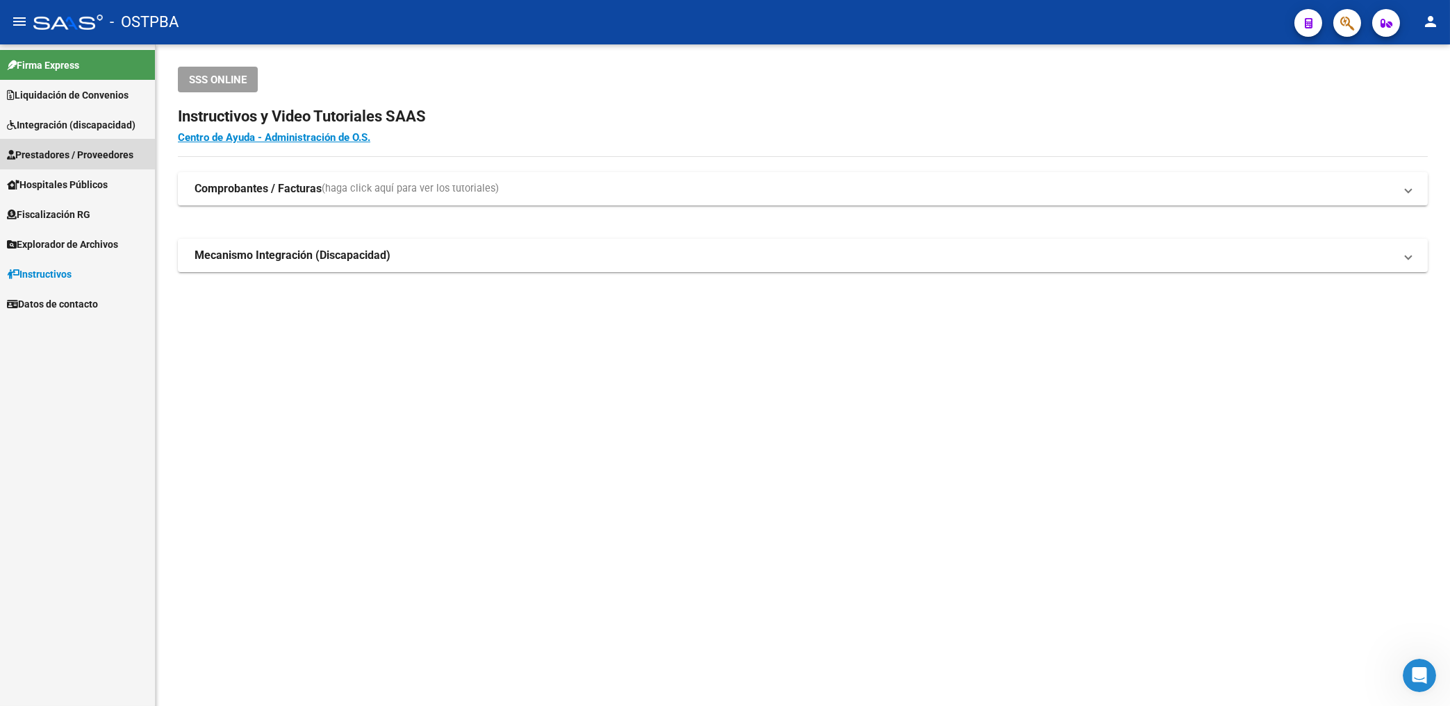
click at [88, 149] on span "Prestadores / Proveedores" at bounding box center [70, 154] width 126 height 15
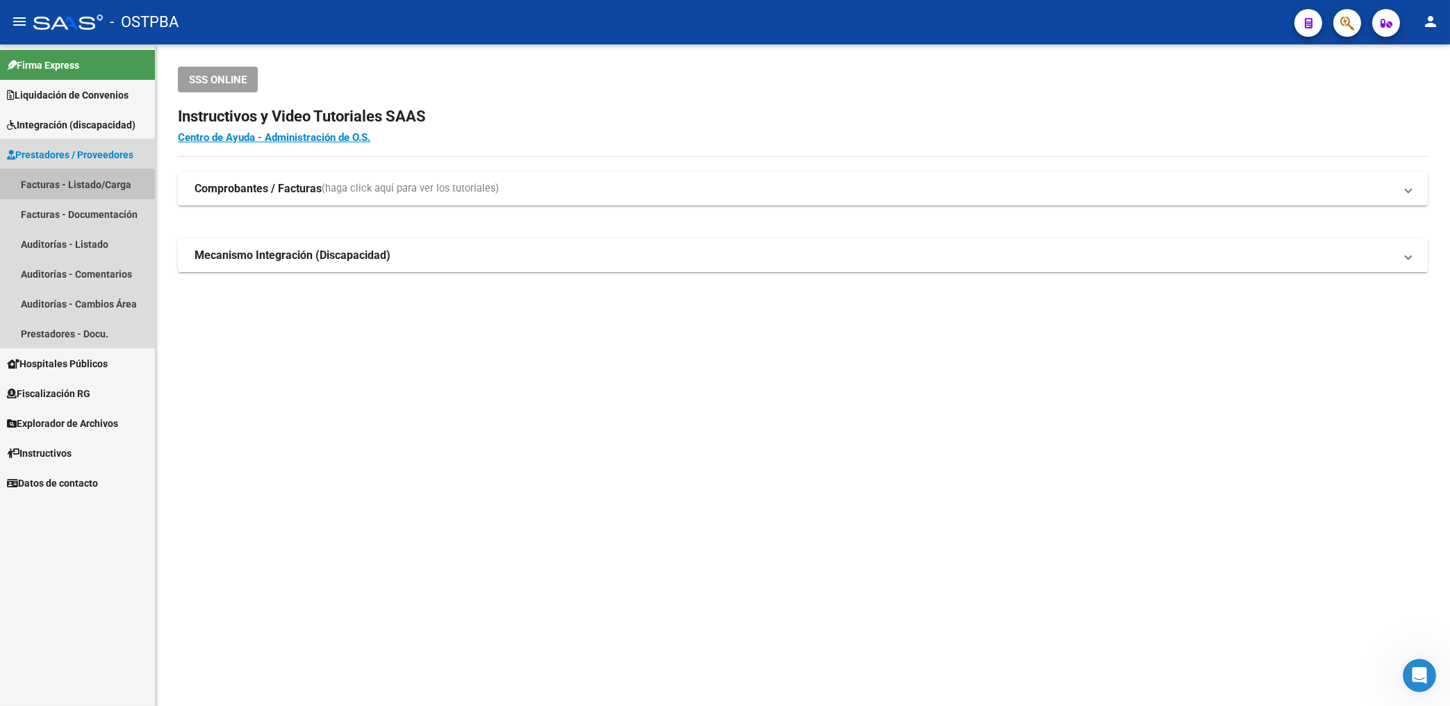
click at [90, 185] on link "Facturas - Listado/Carga" at bounding box center [77, 184] width 155 height 30
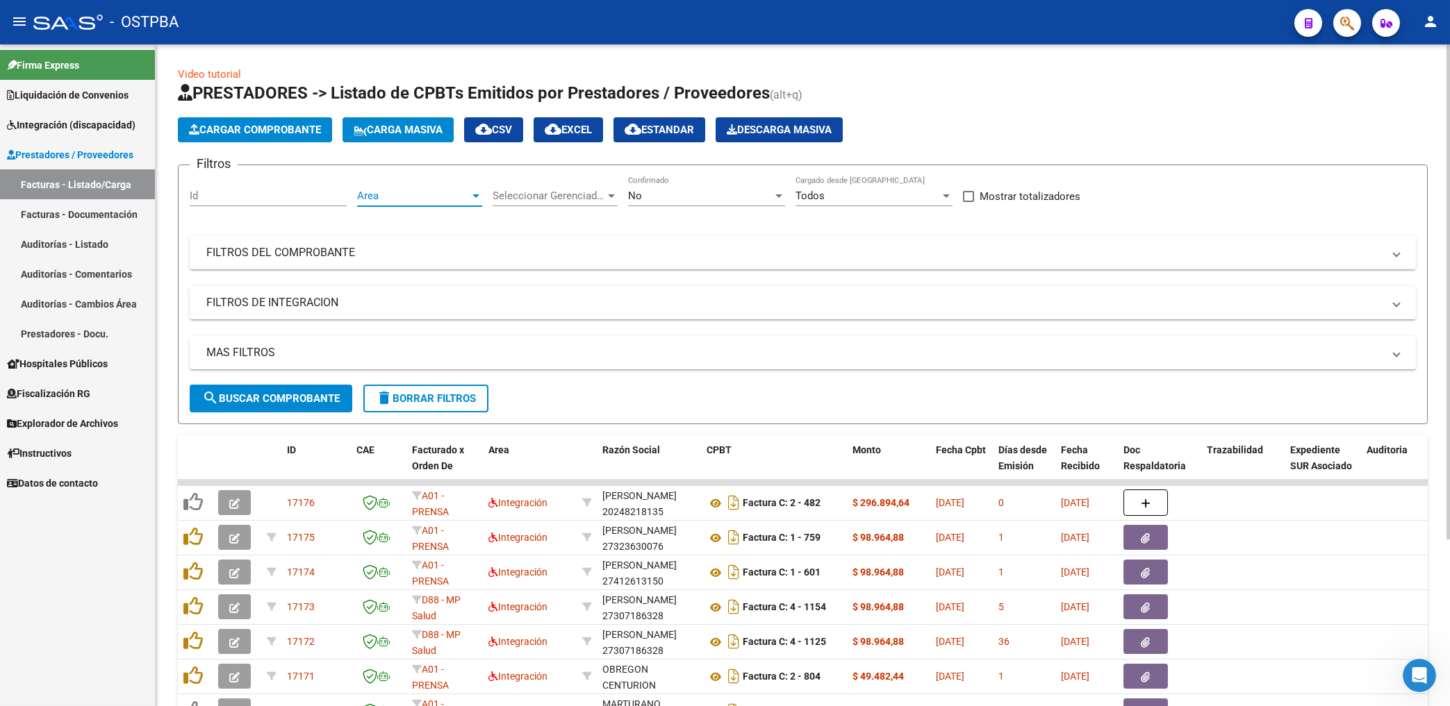
click at [449, 197] on span "Area" at bounding box center [413, 196] width 113 height 13
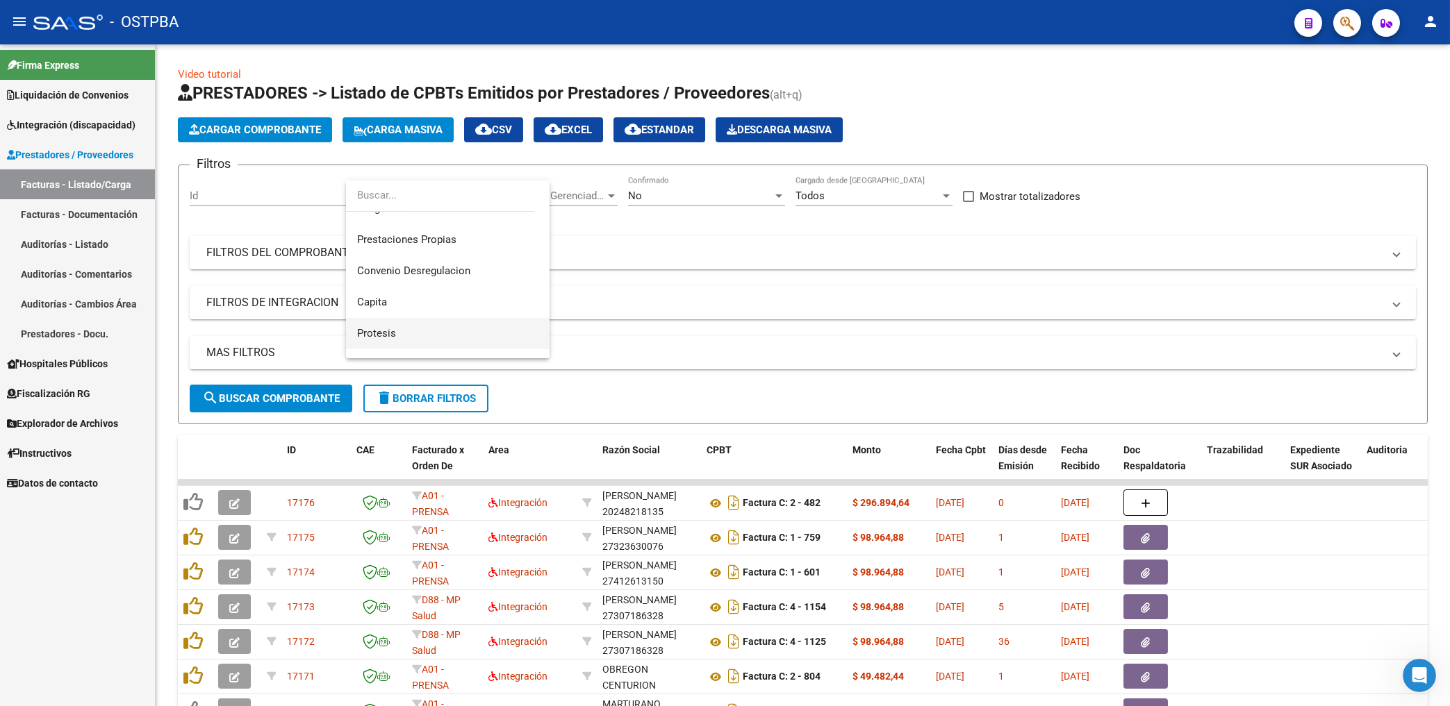
scroll to position [149, 0]
drag, startPoint x: 392, startPoint y: 324, endPoint x: 474, endPoint y: 295, distance: 86.1
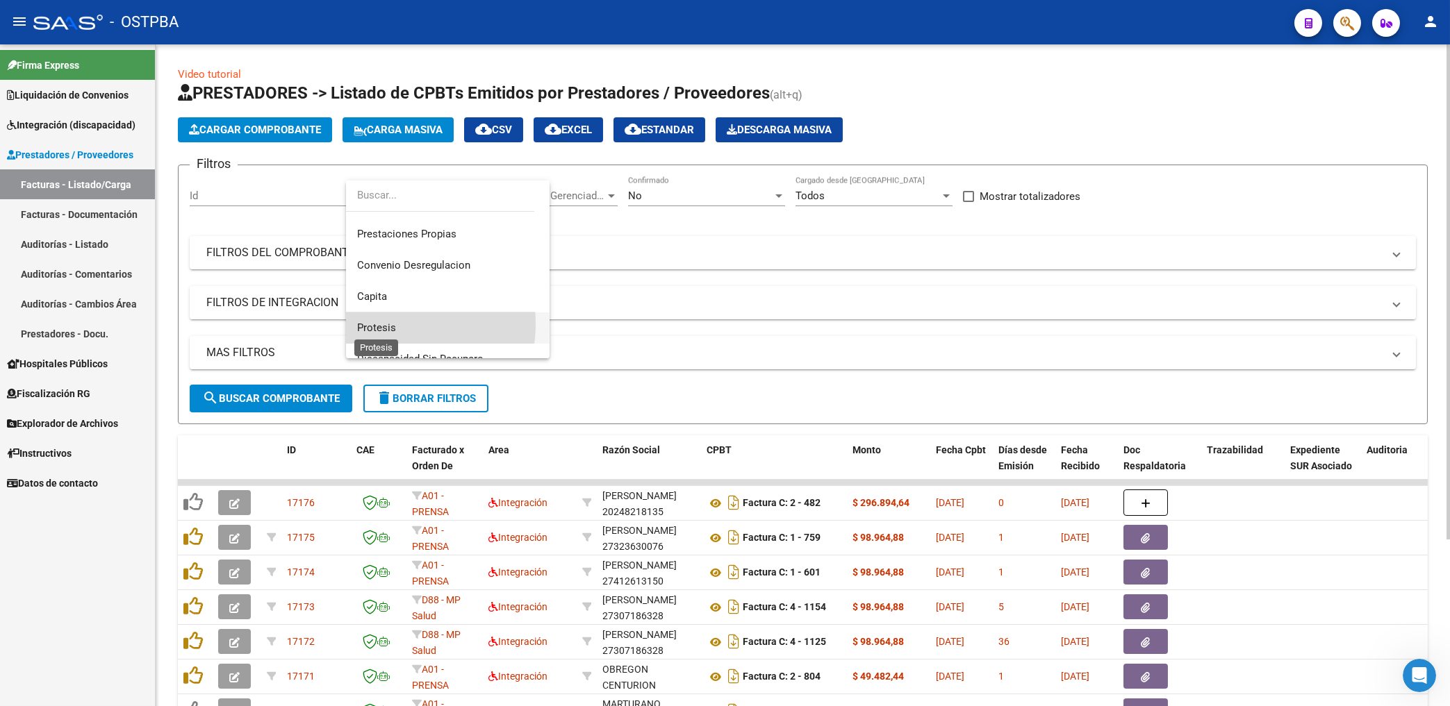
click at [392, 322] on span "Protesis" at bounding box center [447, 328] width 181 height 31
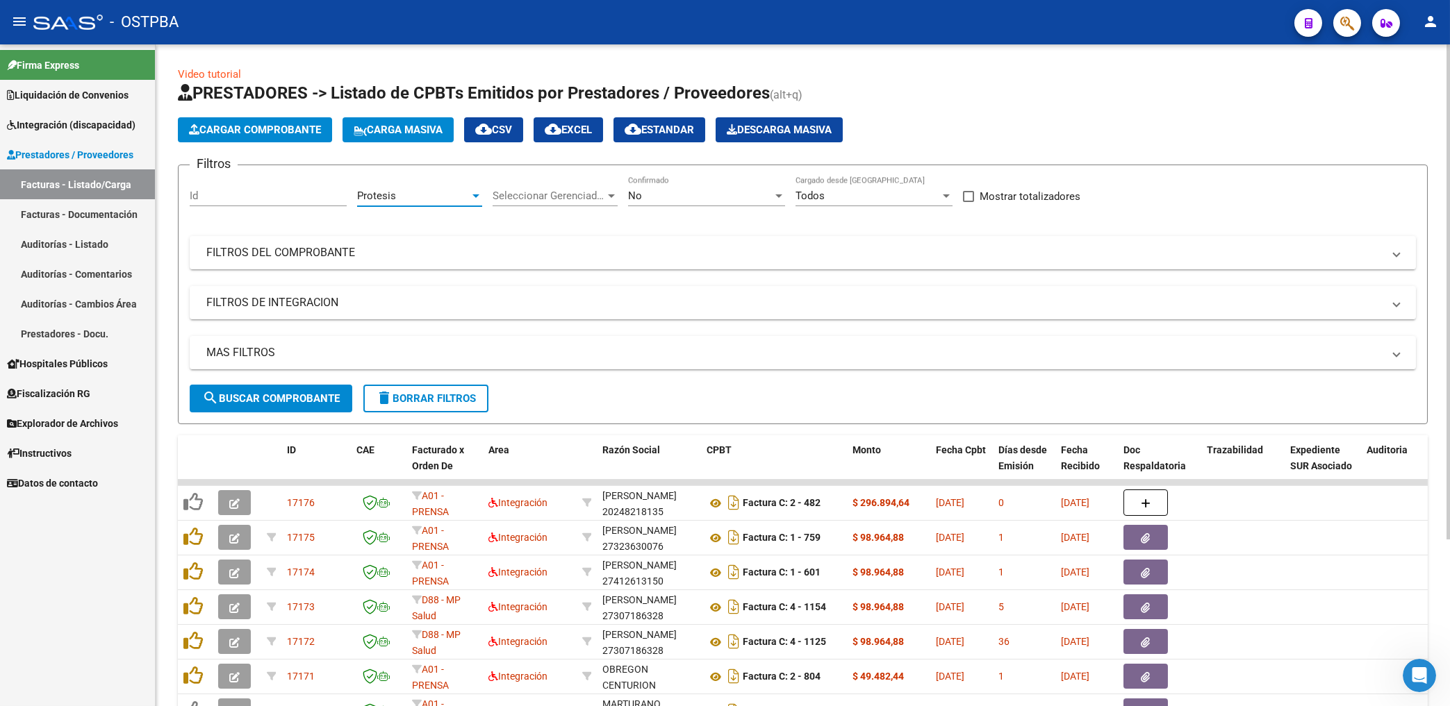
click at [654, 199] on div "No" at bounding box center [700, 196] width 144 height 13
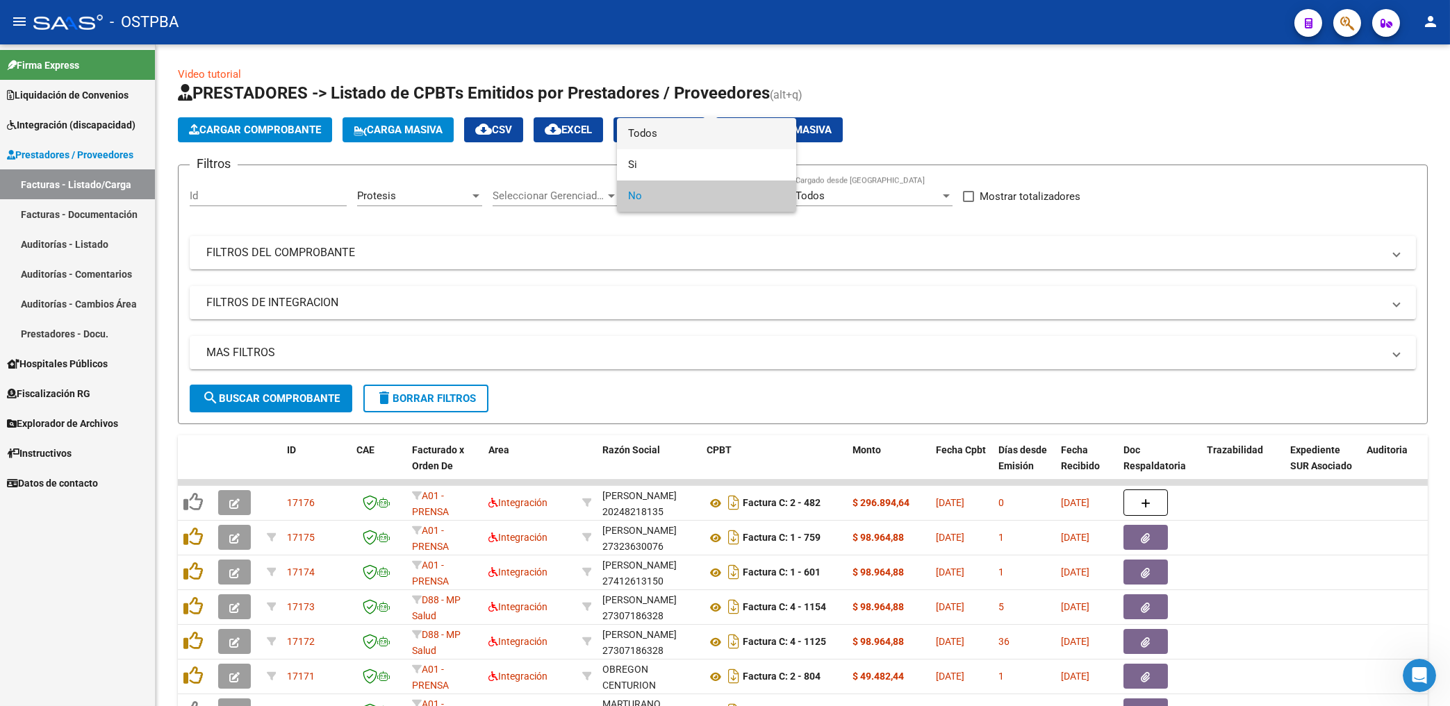
click at [652, 135] on span "Todos" at bounding box center [706, 133] width 157 height 31
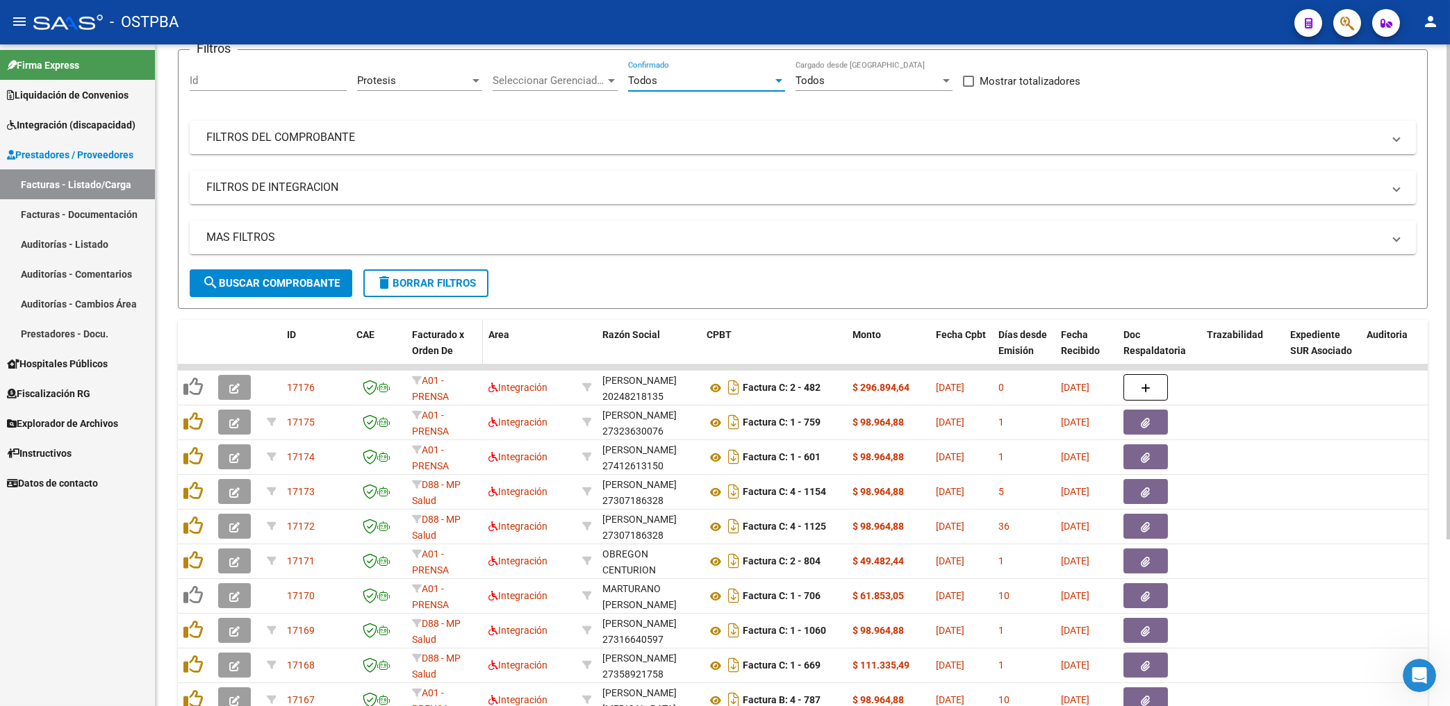
scroll to position [149, 0]
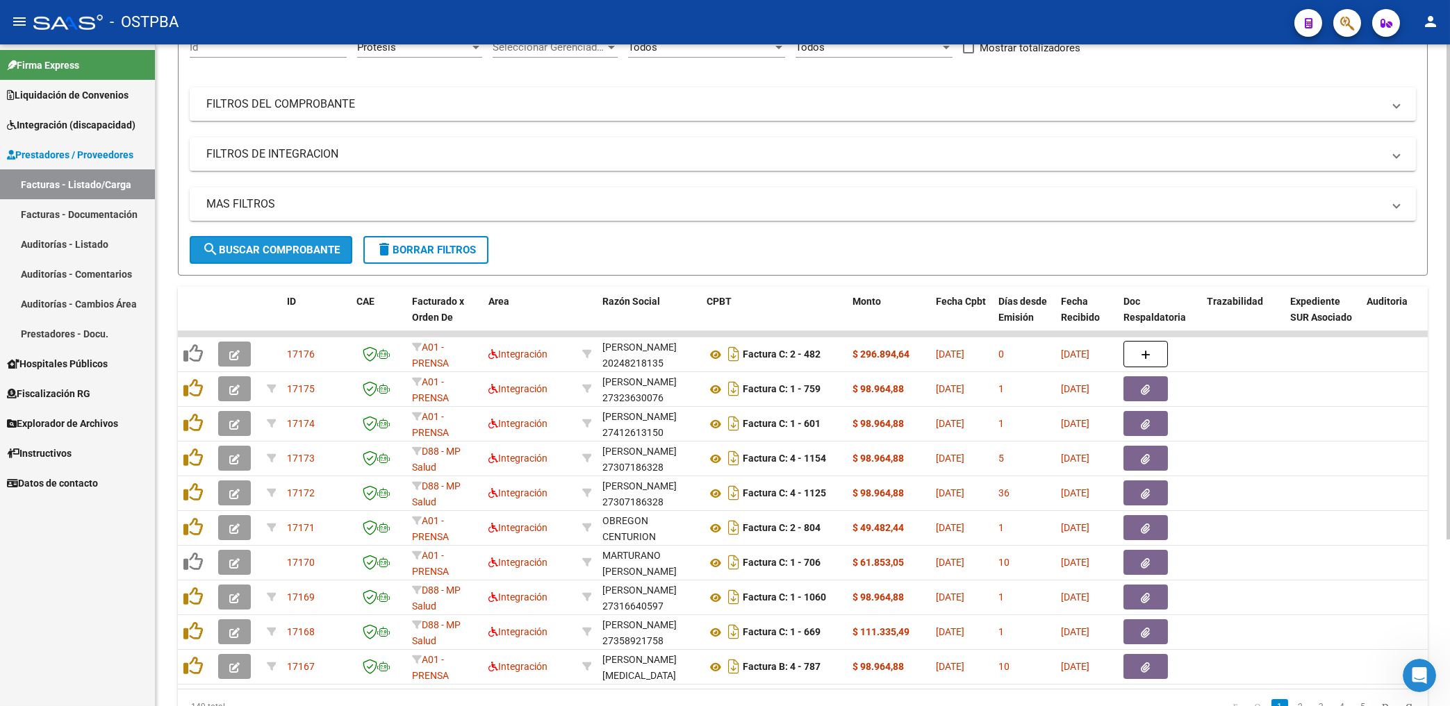
drag, startPoint x: 340, startPoint y: 245, endPoint x: 445, endPoint y: 300, distance: 117.8
click at [341, 246] on button "search Buscar Comprobante" at bounding box center [271, 250] width 163 height 28
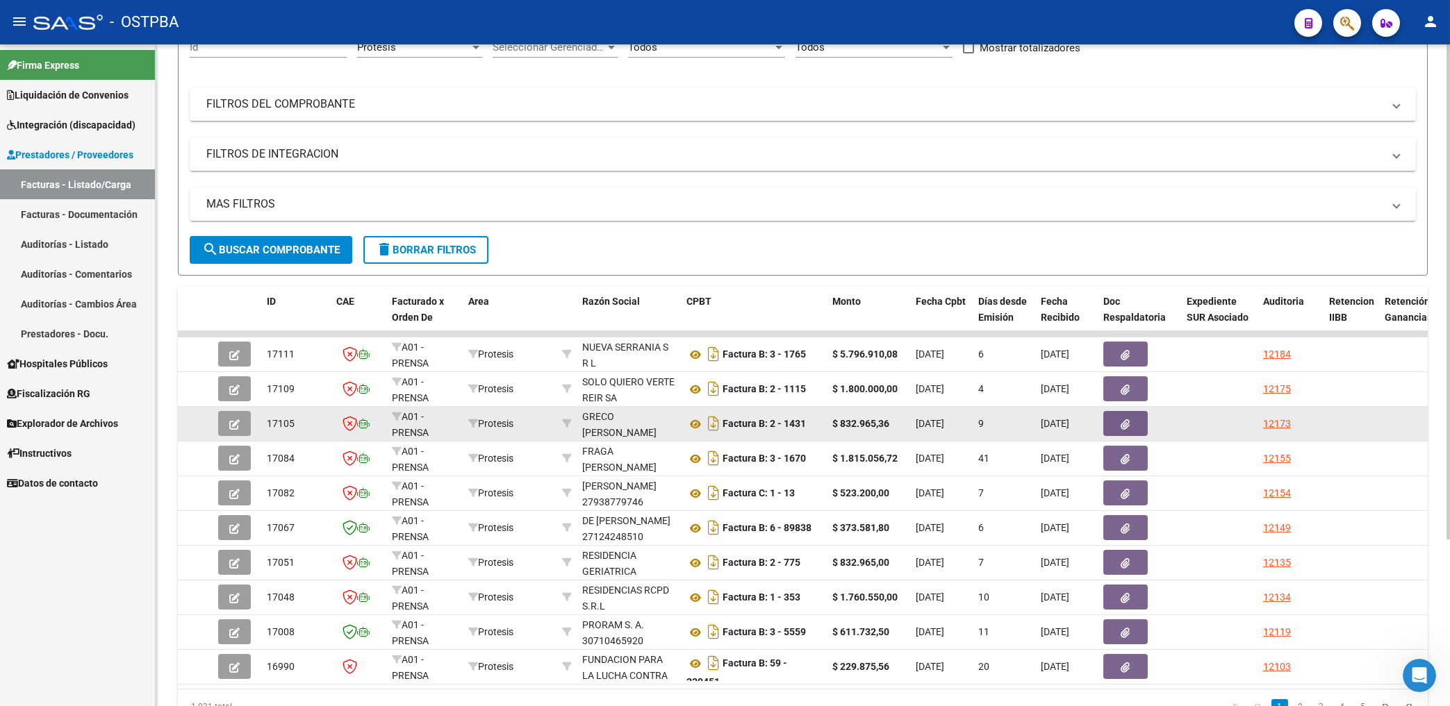
scroll to position [222, 0]
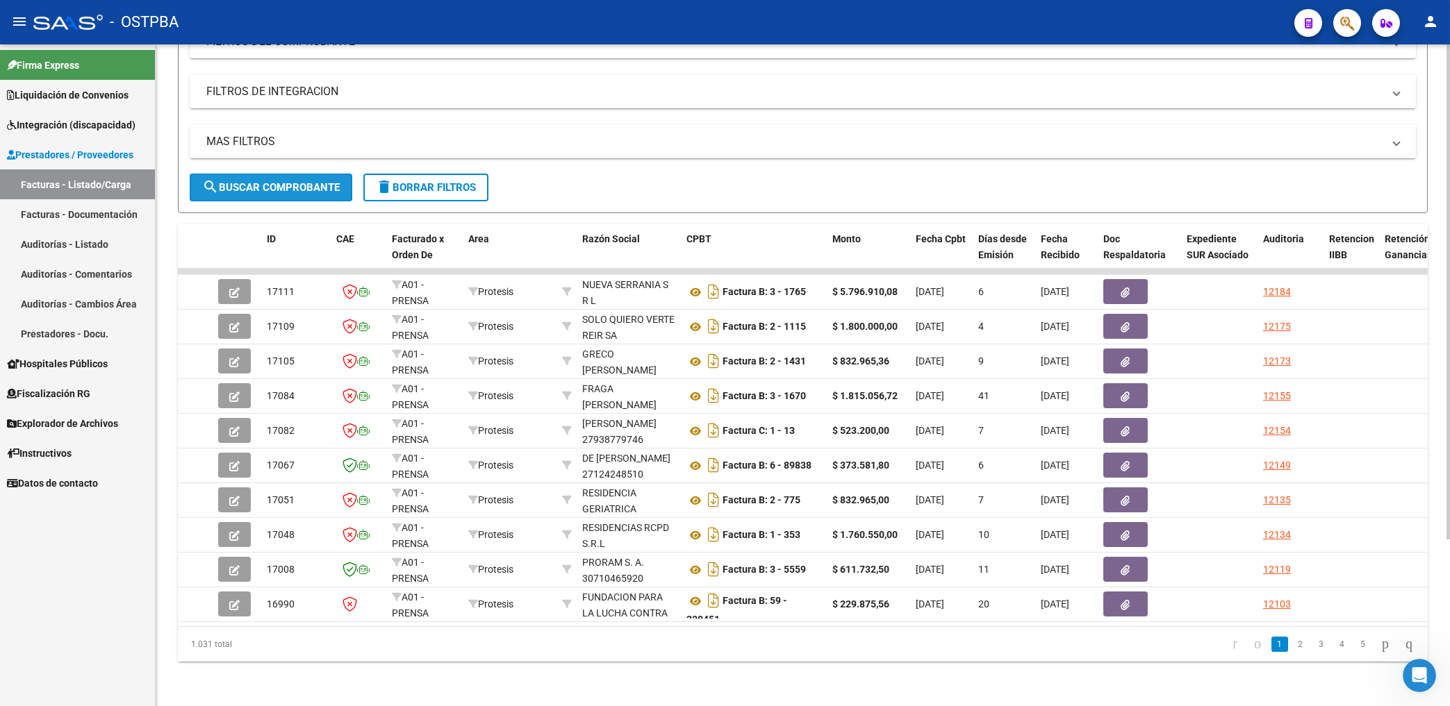
click at [318, 181] on span "search Buscar Comprobante" at bounding box center [271, 187] width 138 height 13
click at [306, 181] on span "search Buscar Comprobante" at bounding box center [271, 187] width 138 height 13
click at [318, 181] on span "search Buscar Comprobante" at bounding box center [271, 187] width 138 height 13
click at [310, 181] on span "search Buscar Comprobante" at bounding box center [271, 187] width 138 height 13
click at [1292, 650] on link "2" at bounding box center [1300, 644] width 17 height 15
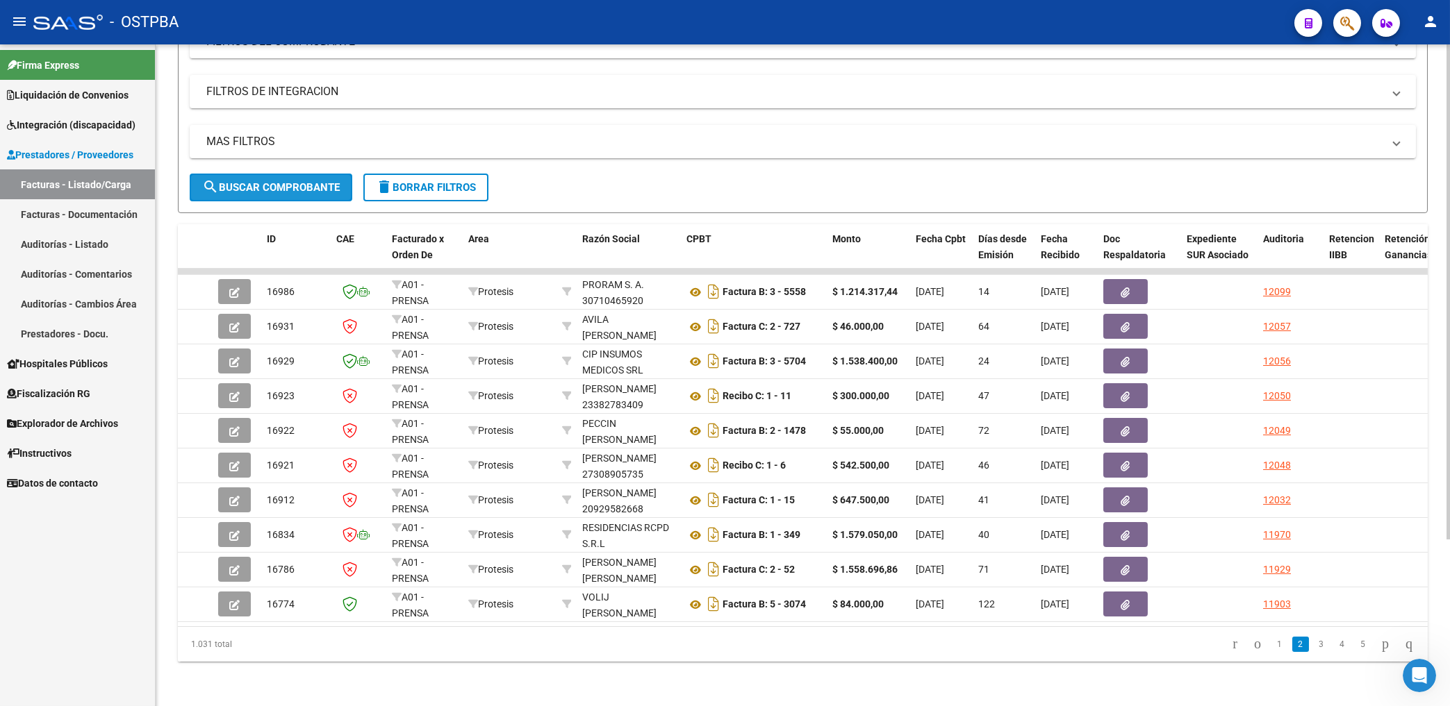
click at [235, 181] on span "search Buscar Comprobante" at bounding box center [271, 187] width 138 height 13
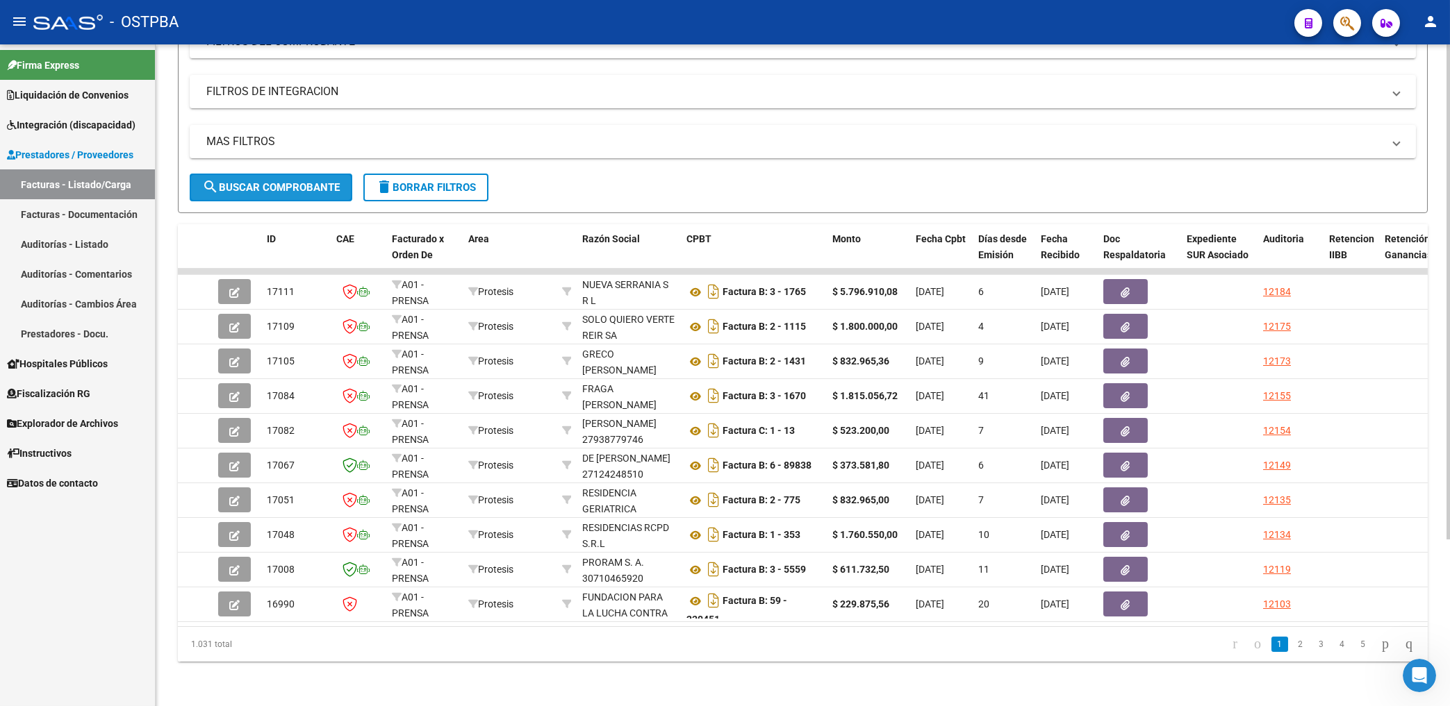
click at [301, 174] on button "search Buscar Comprobante" at bounding box center [271, 188] width 163 height 28
click at [1292, 640] on link "2" at bounding box center [1300, 644] width 17 height 15
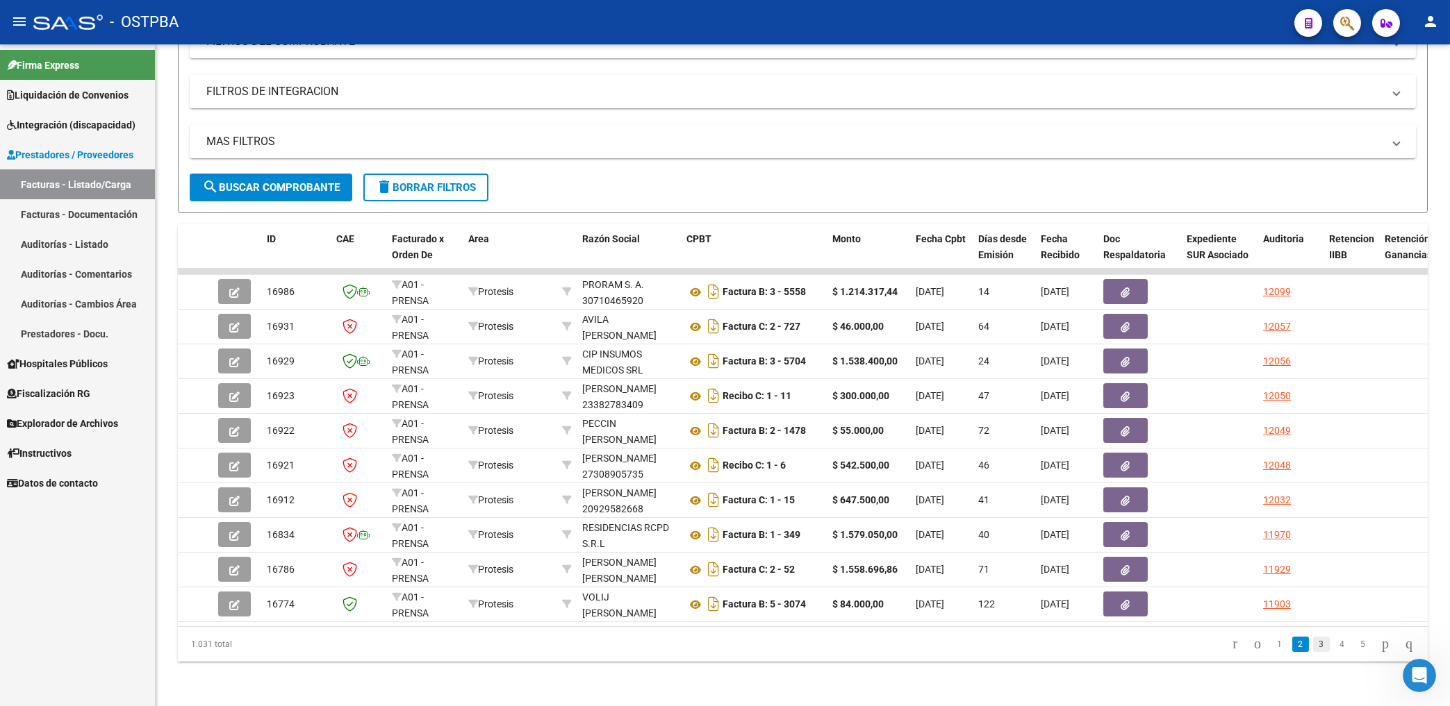
click at [1313, 649] on link "3" at bounding box center [1321, 644] width 17 height 15
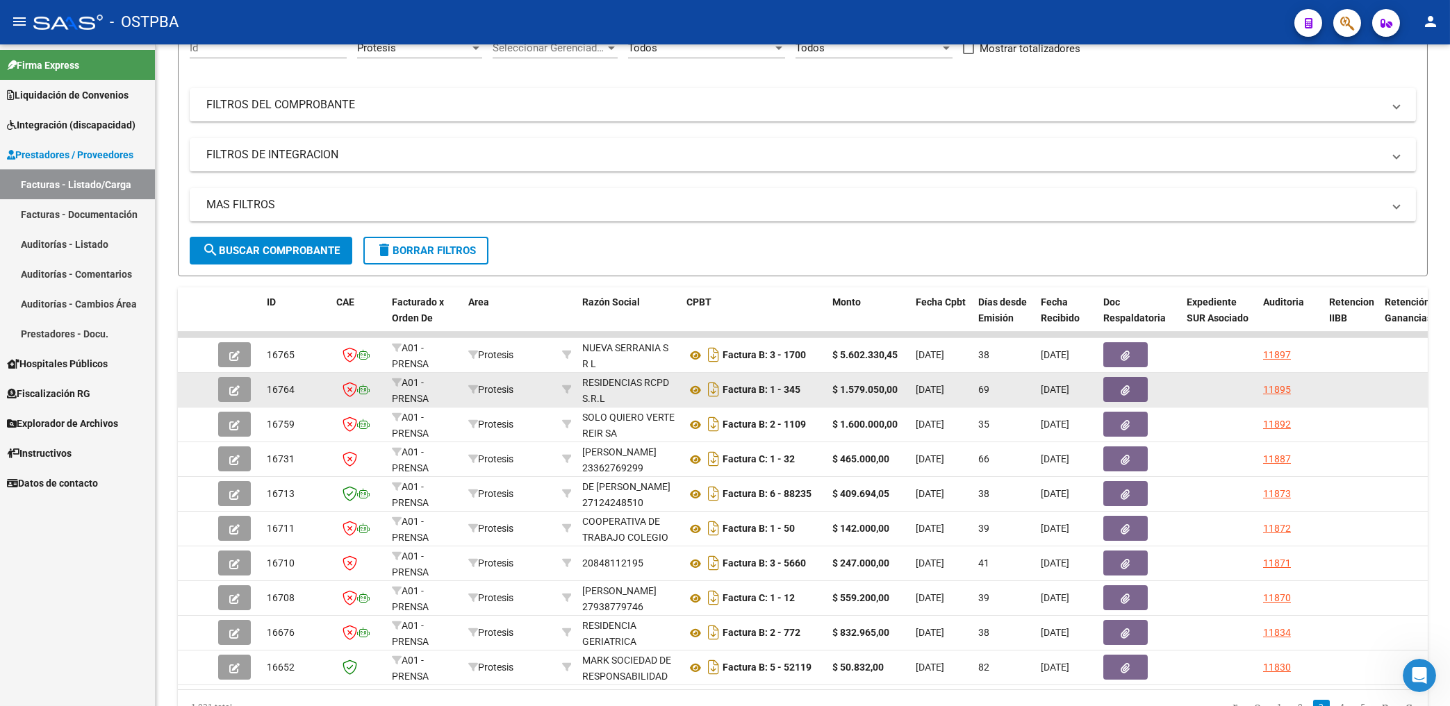
scroll to position [0, 0]
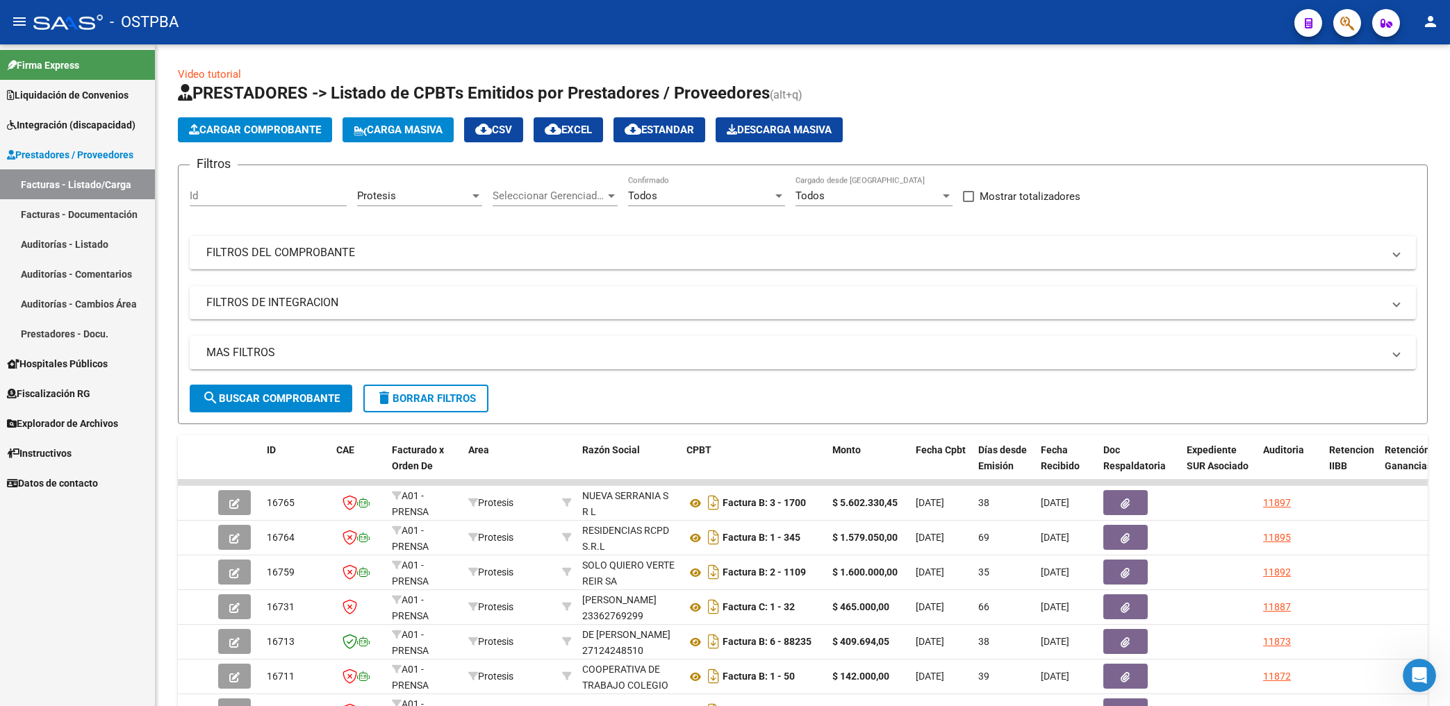
click at [458, 198] on div "Protesis" at bounding box center [413, 196] width 113 height 13
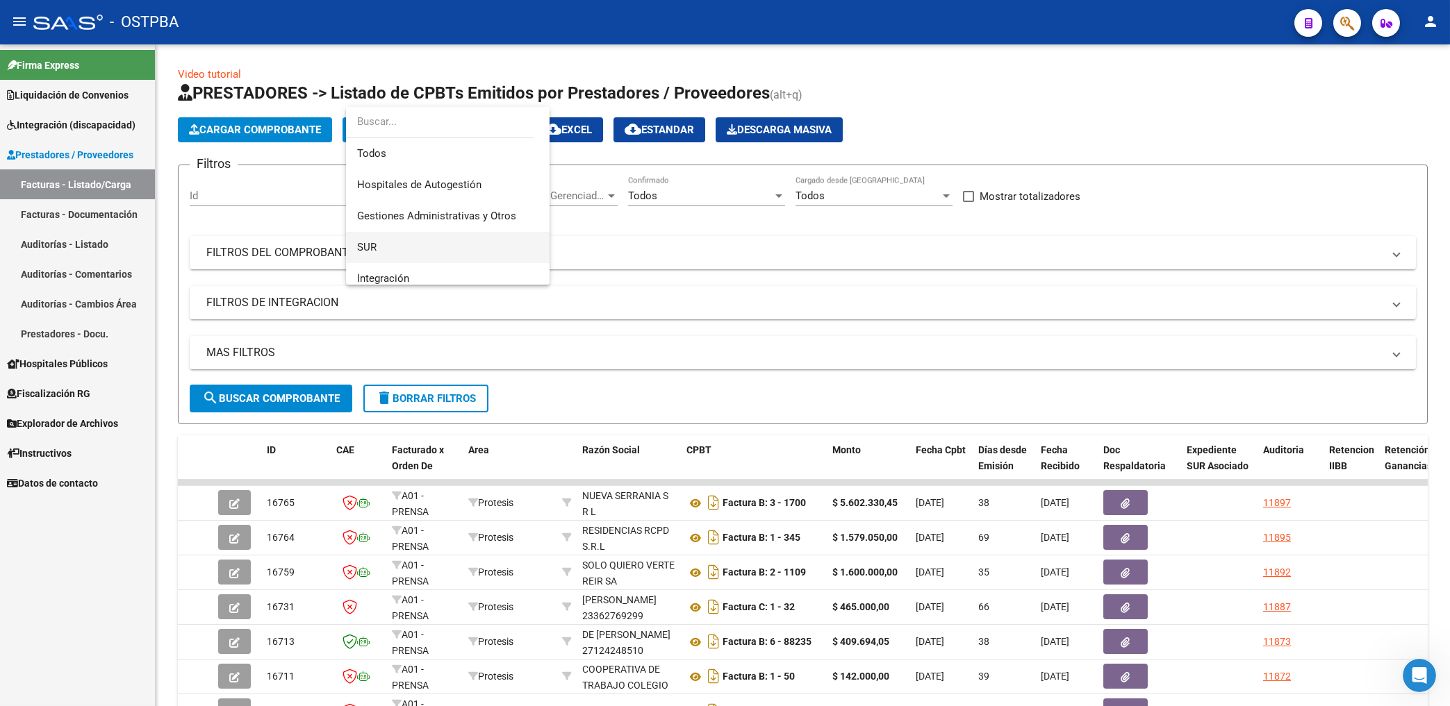
click at [374, 240] on span "SUR" at bounding box center [447, 247] width 181 height 31
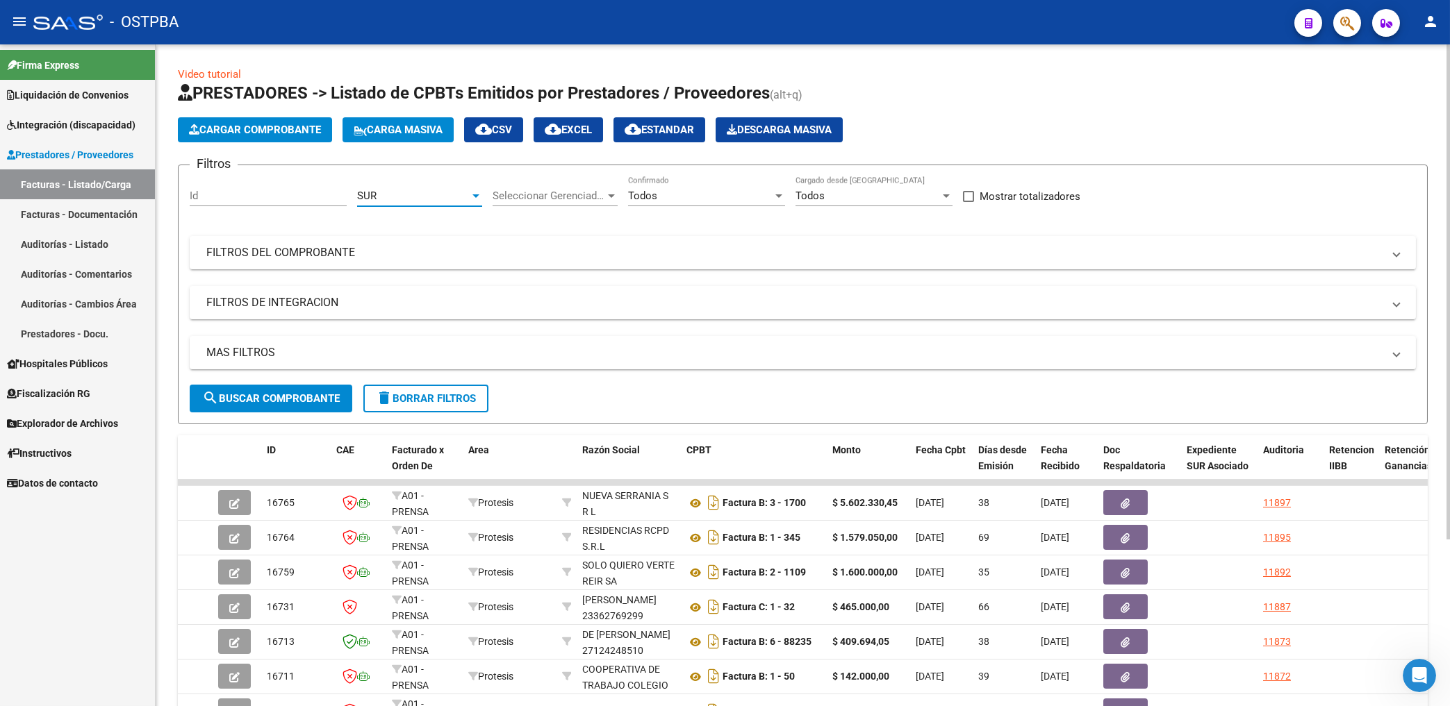
click at [290, 396] on span "search Buscar Comprobante" at bounding box center [271, 398] width 138 height 13
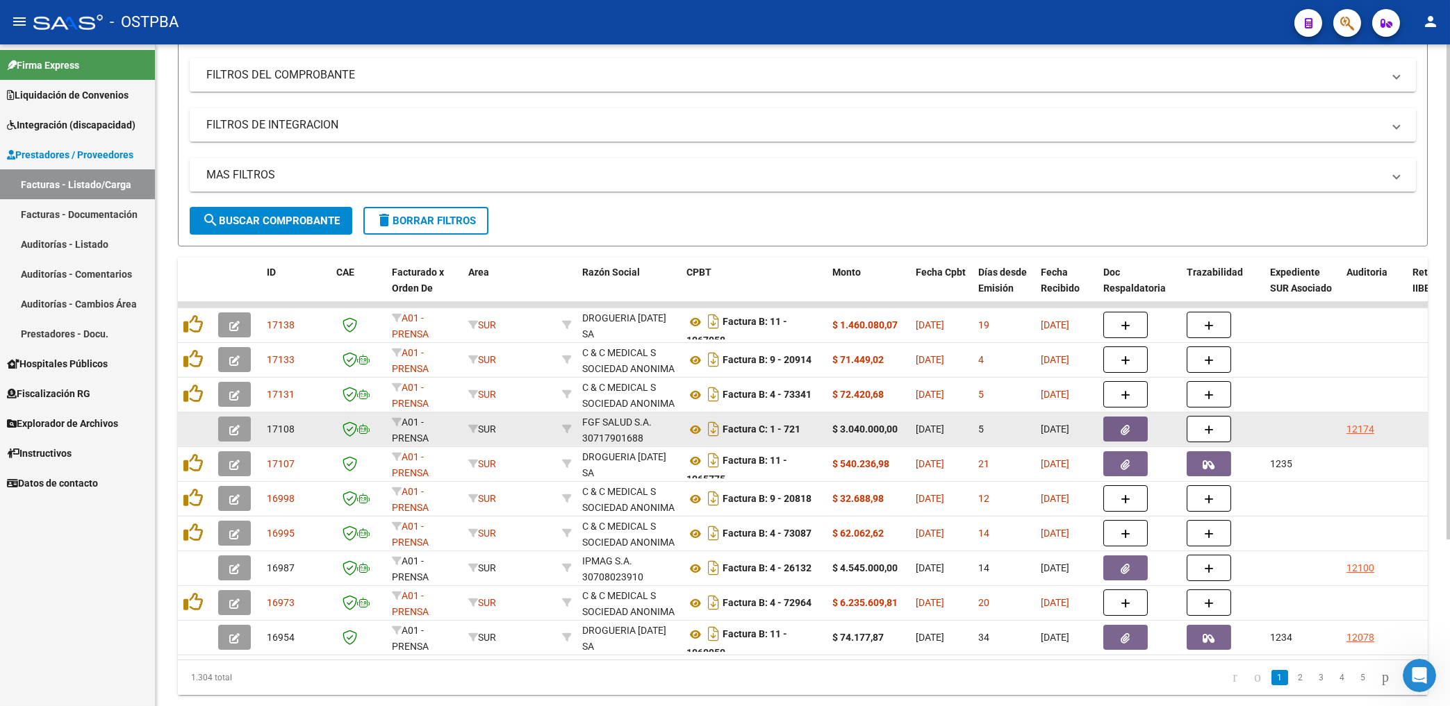
scroll to position [222, 0]
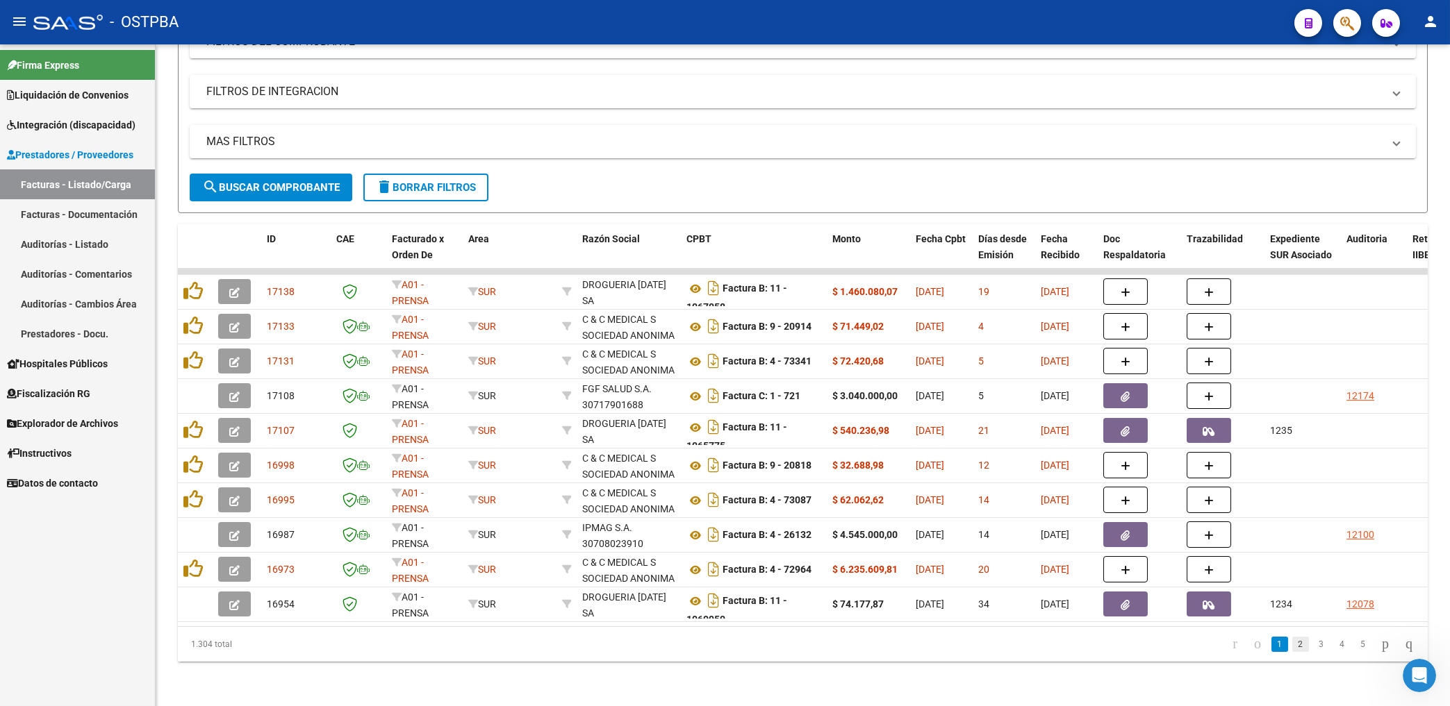
click at [1292, 640] on link "2" at bounding box center [1300, 644] width 17 height 15
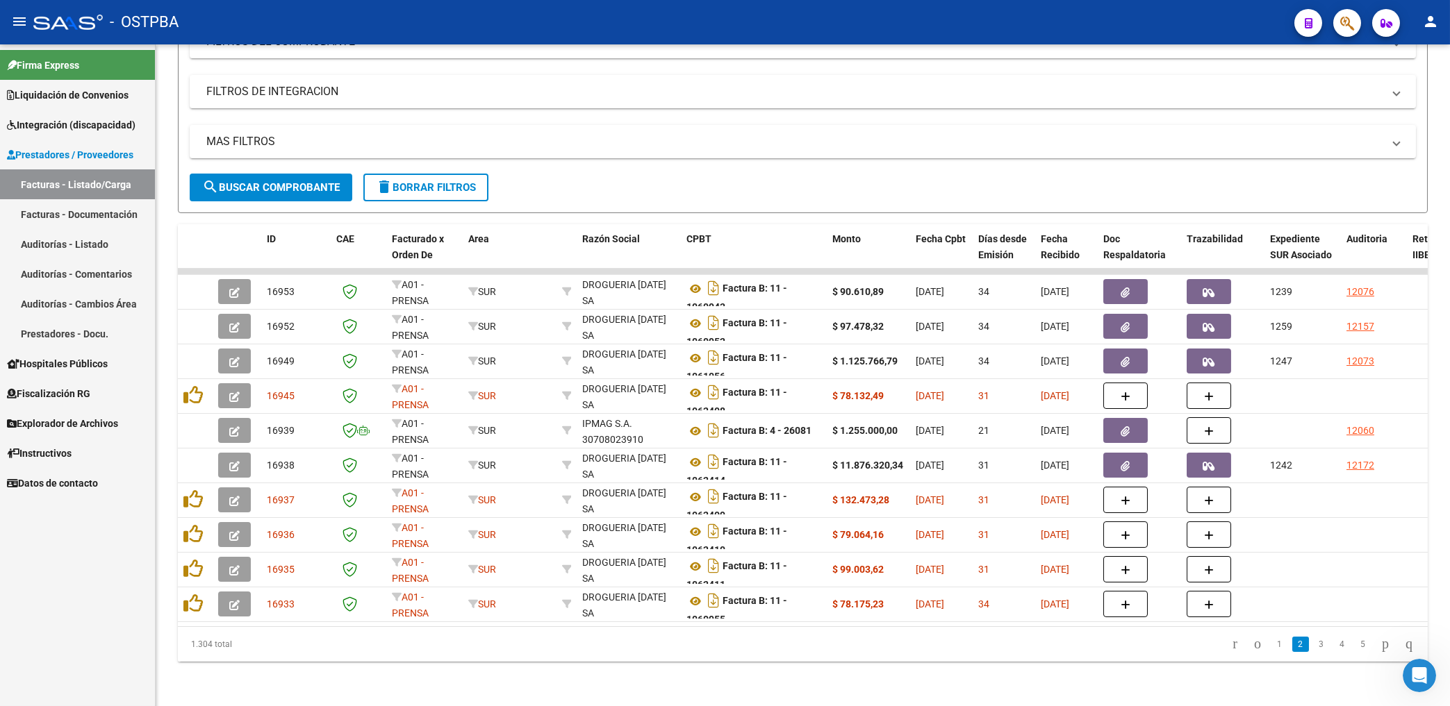
click at [69, 547] on div "Firma Express Liquidación de Convenios Gastos - Items Gastos - Facturas Integra…" at bounding box center [77, 375] width 155 height 662
